Goal: Find specific page/section: Find specific page/section

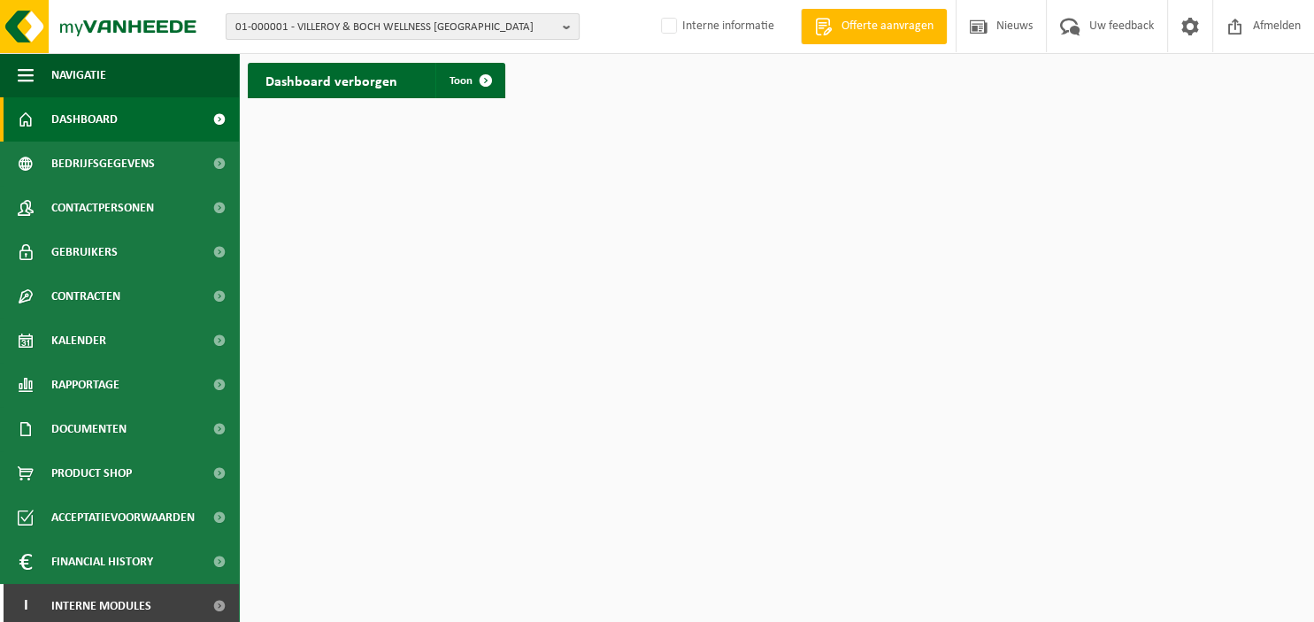
click at [568, 27] on b "button" at bounding box center [571, 26] width 16 height 25
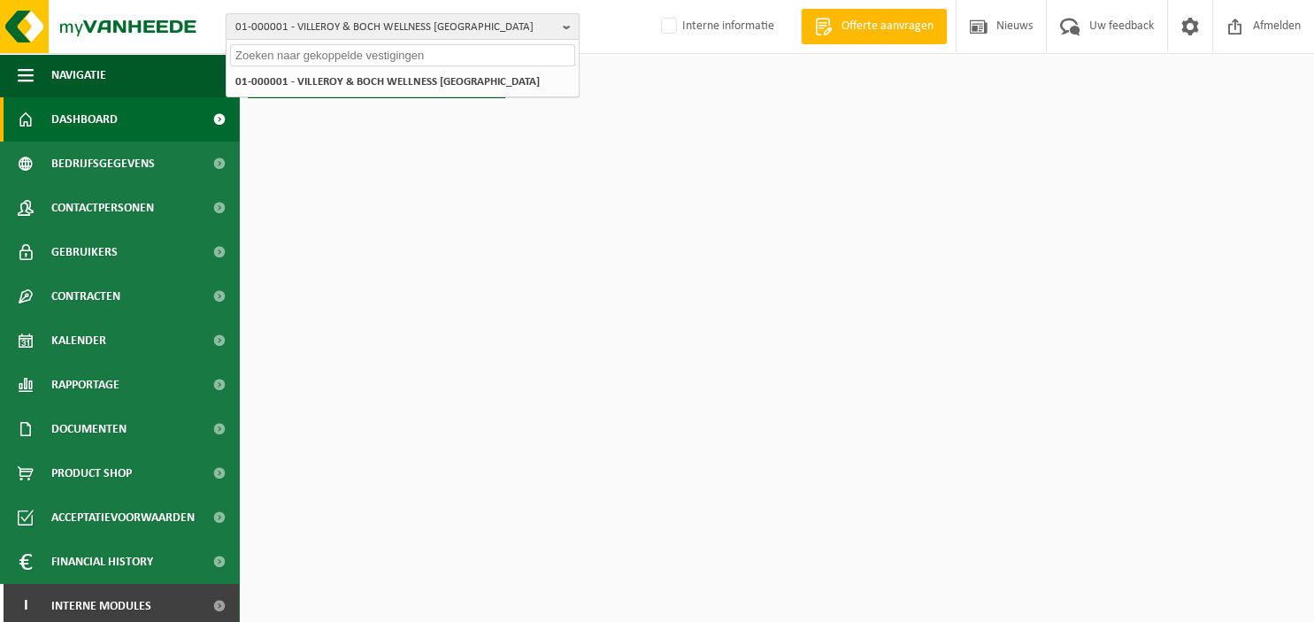
type input "y"
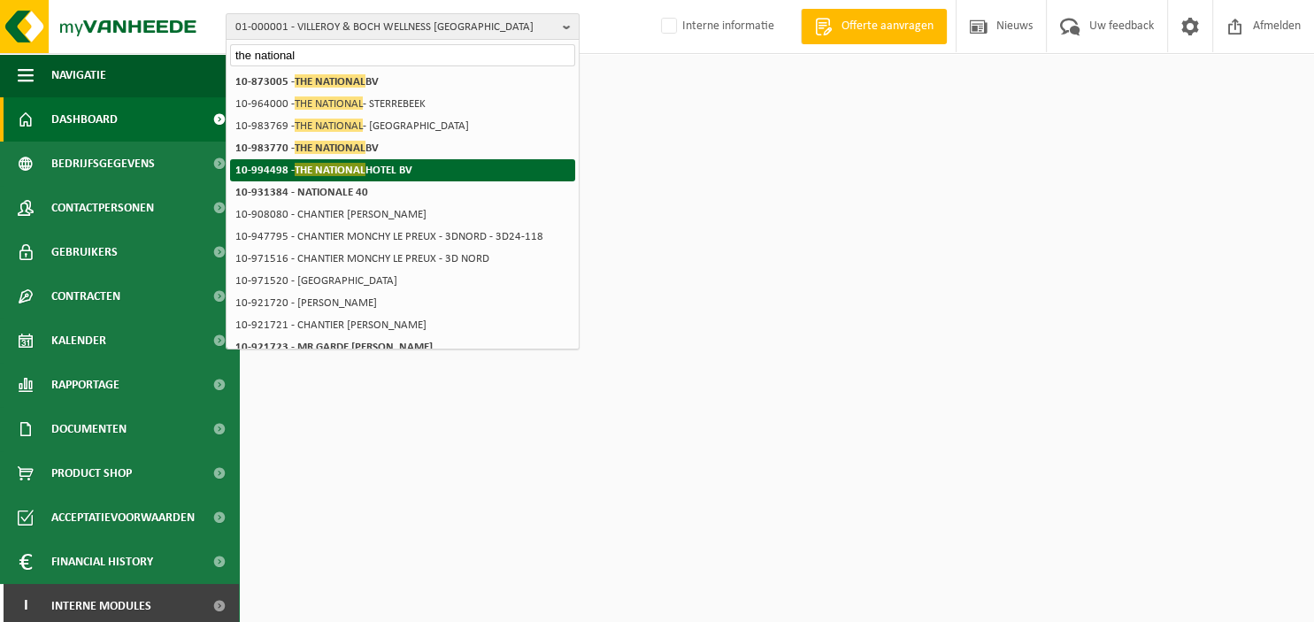
type input "the national"
click at [429, 168] on li "10-994498 - THE NATIONAL HOTEL BV" at bounding box center [402, 170] width 345 height 22
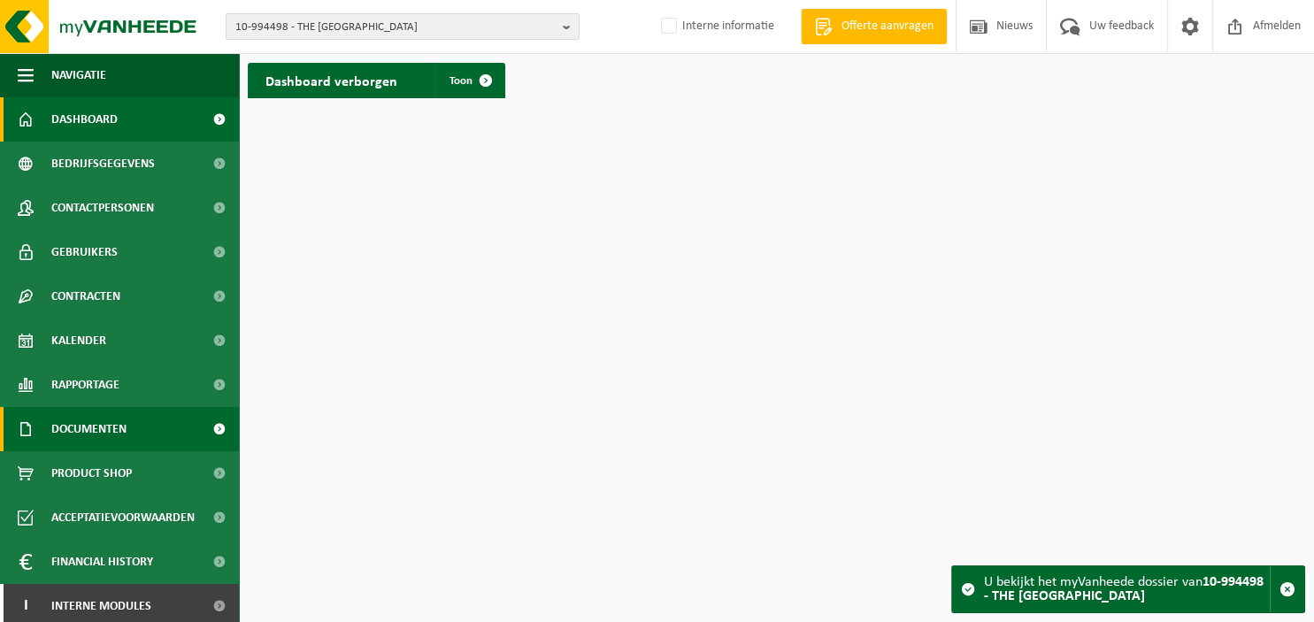
click at [93, 431] on span "Documenten" at bounding box center [88, 429] width 75 height 44
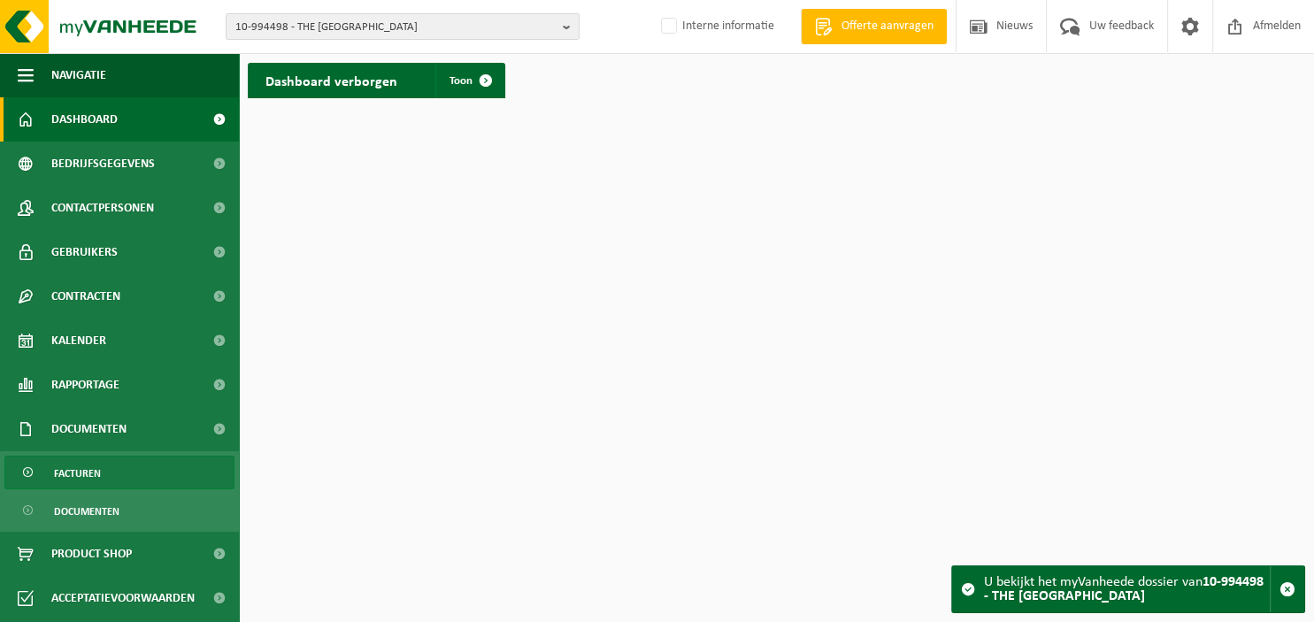
click at [103, 466] on link "Facturen" at bounding box center [119, 473] width 230 height 34
